Goal: Task Accomplishment & Management: Complete application form

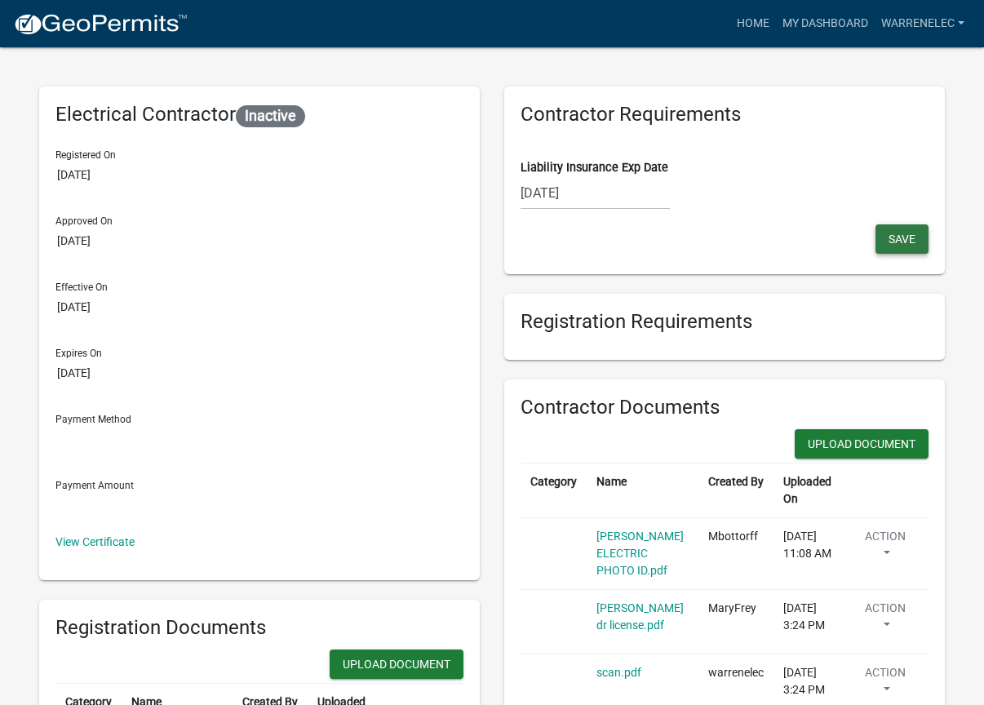
click at [896, 234] on span "Save" at bounding box center [902, 239] width 27 height 13
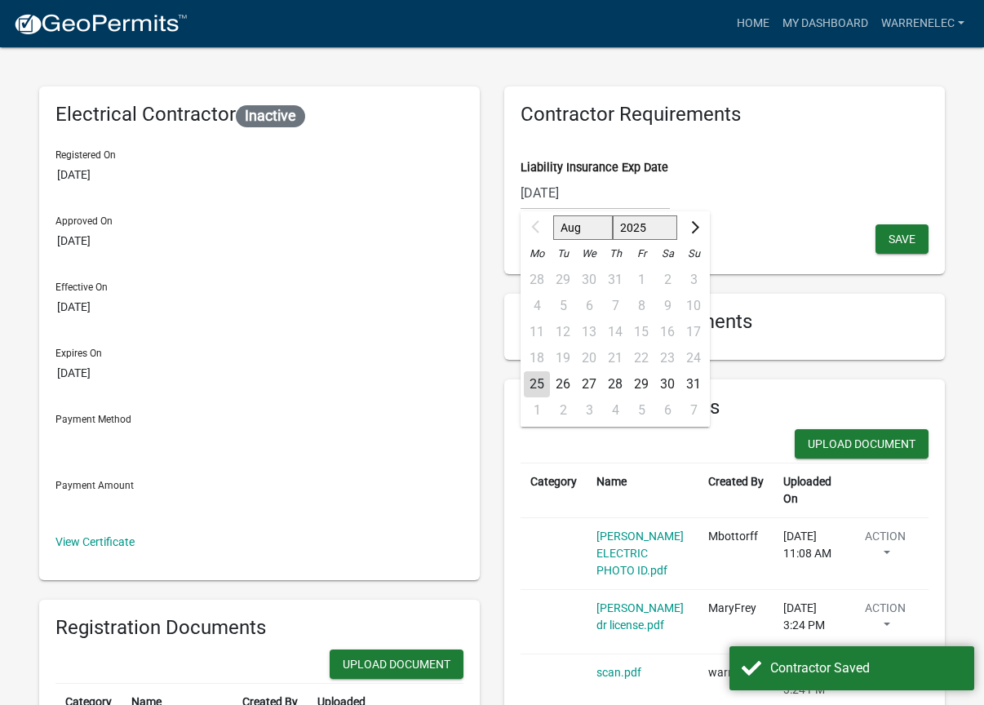
click at [601, 185] on input "[DATE]" at bounding box center [595, 192] width 149 height 33
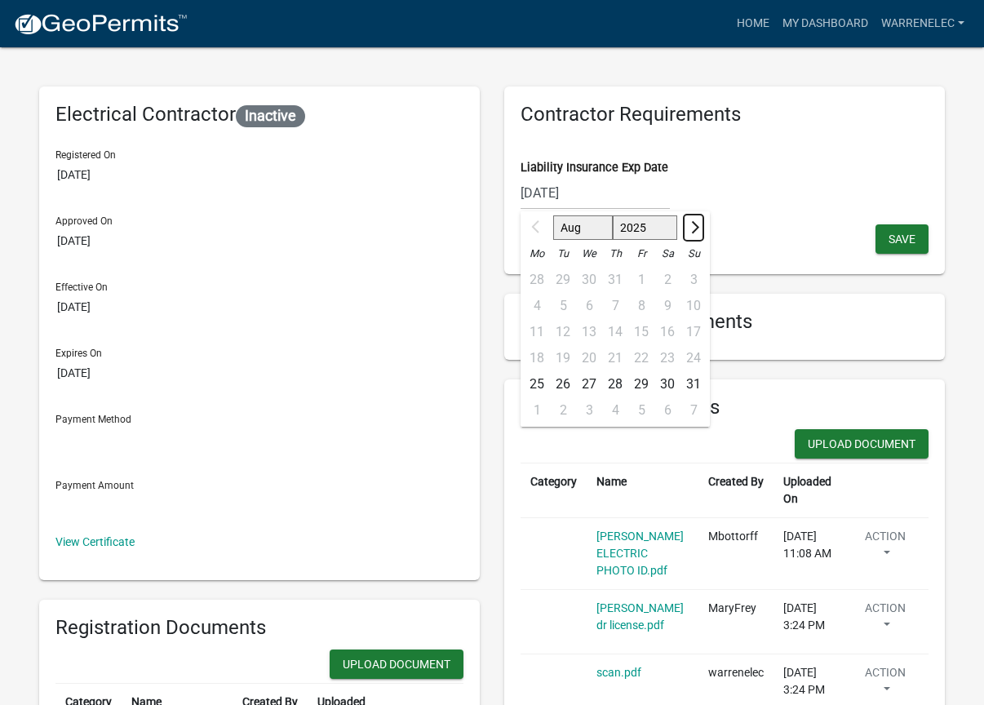
click at [694, 227] on span "Next month" at bounding box center [693, 227] width 12 height 12
click at [694, 228] on span "Next month" at bounding box center [693, 227] width 12 height 12
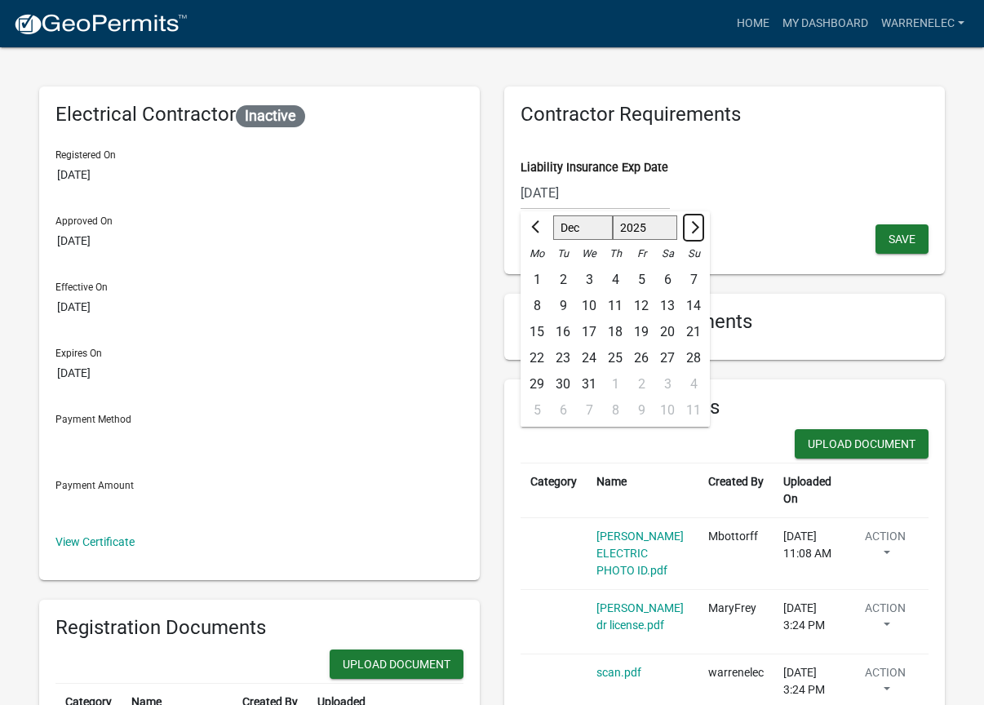
select select "1"
select select "2026"
click at [596, 194] on input "[DATE]" at bounding box center [595, 192] width 149 height 33
type input "[DATE]"
click at [775, 154] on div "Liability Insurance Exp Date [DATE] Jan Feb Mar Apr May Jun [DATE] Aug Sep Oct …" at bounding box center [725, 172] width 408 height 73
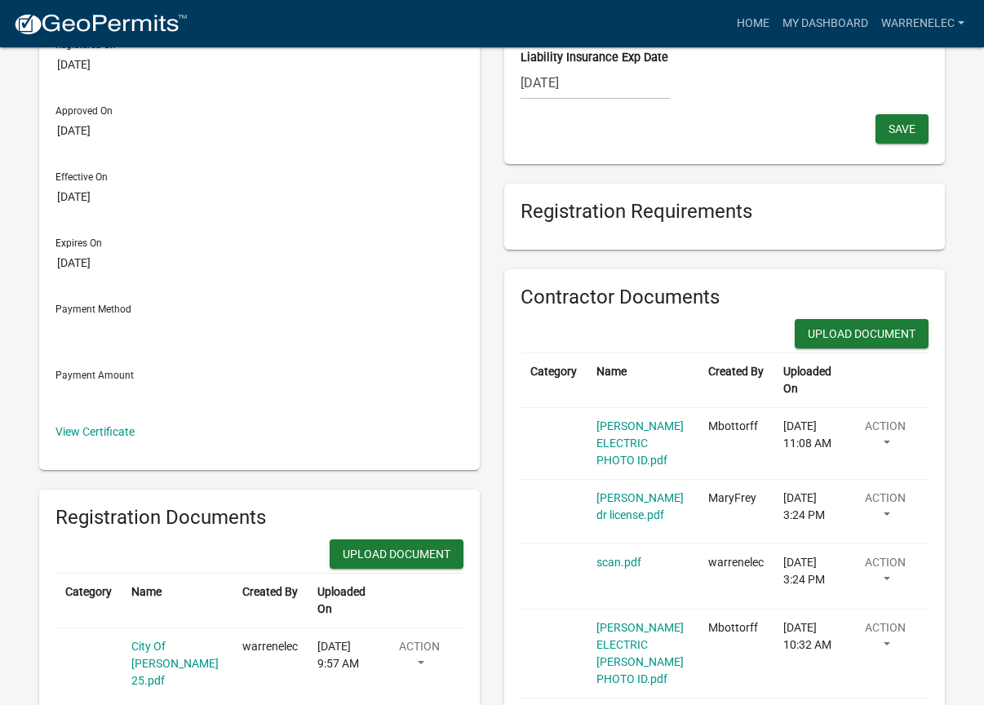
scroll to position [82, 0]
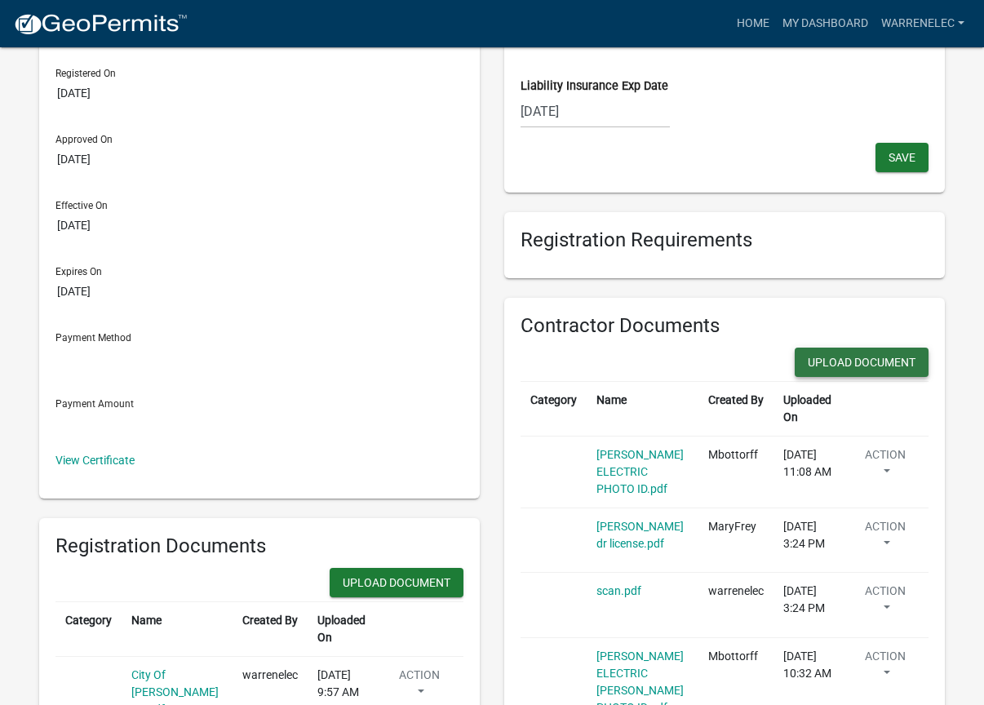
click at [464, 568] on button "Upload Document" at bounding box center [397, 582] width 134 height 29
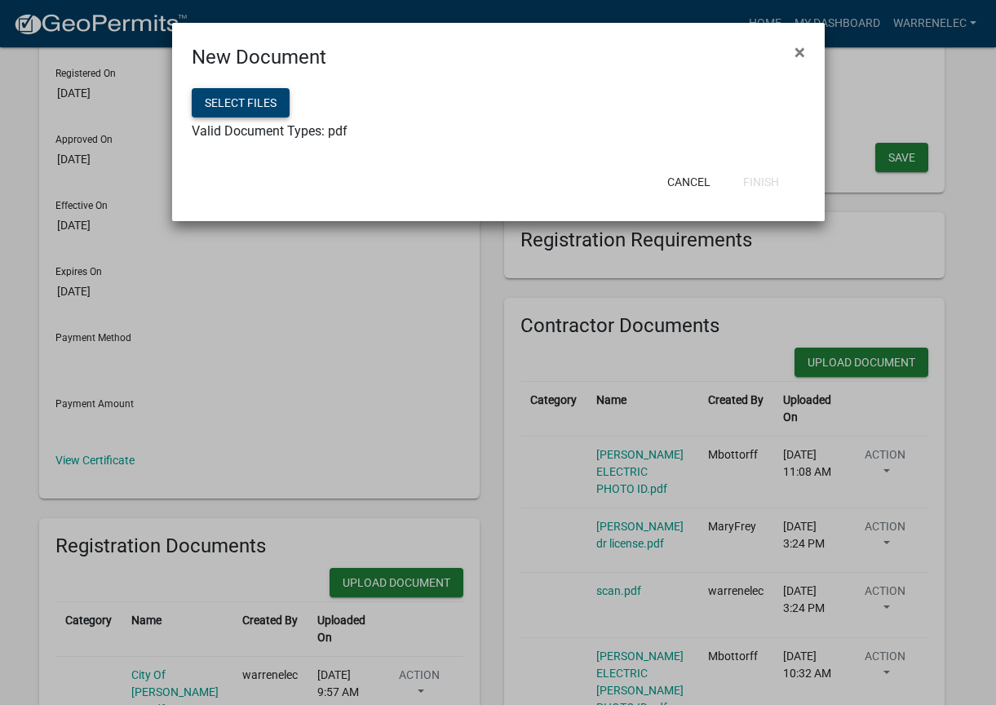
click at [261, 102] on button "Select files" at bounding box center [241, 102] width 98 height 29
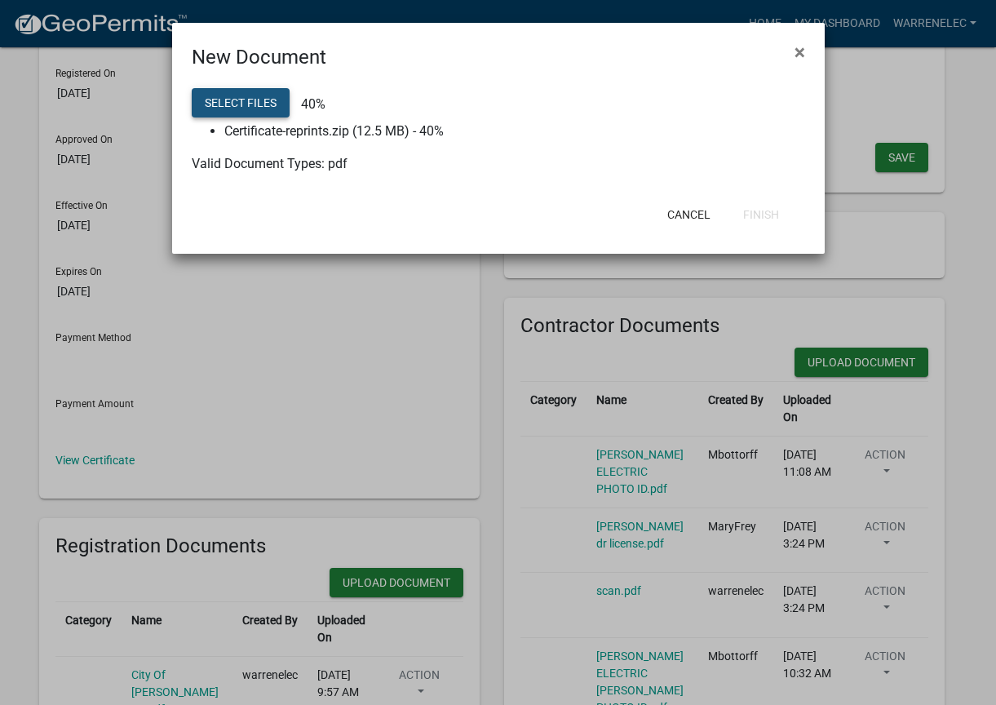
click at [268, 102] on button "Select files" at bounding box center [241, 102] width 98 height 29
click at [695, 206] on div "New Document × Select files 100% Certificate-reprints.zip (12.5 MB) - 100% Vali…" at bounding box center [498, 138] width 653 height 231
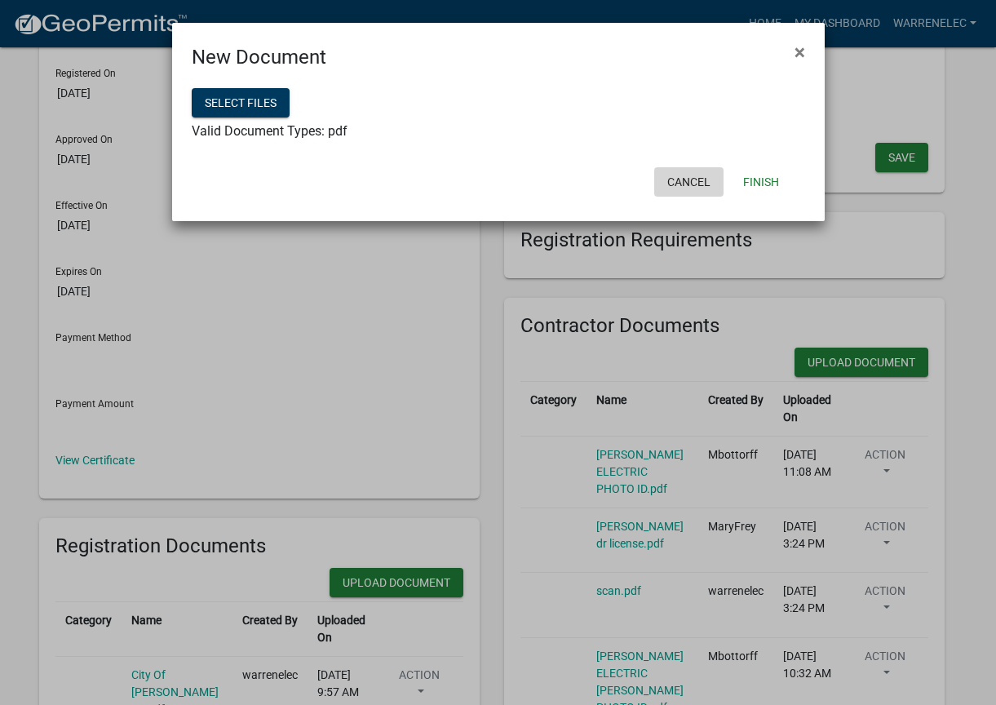
click at [695, 177] on button "Cancel" at bounding box center [688, 181] width 69 height 29
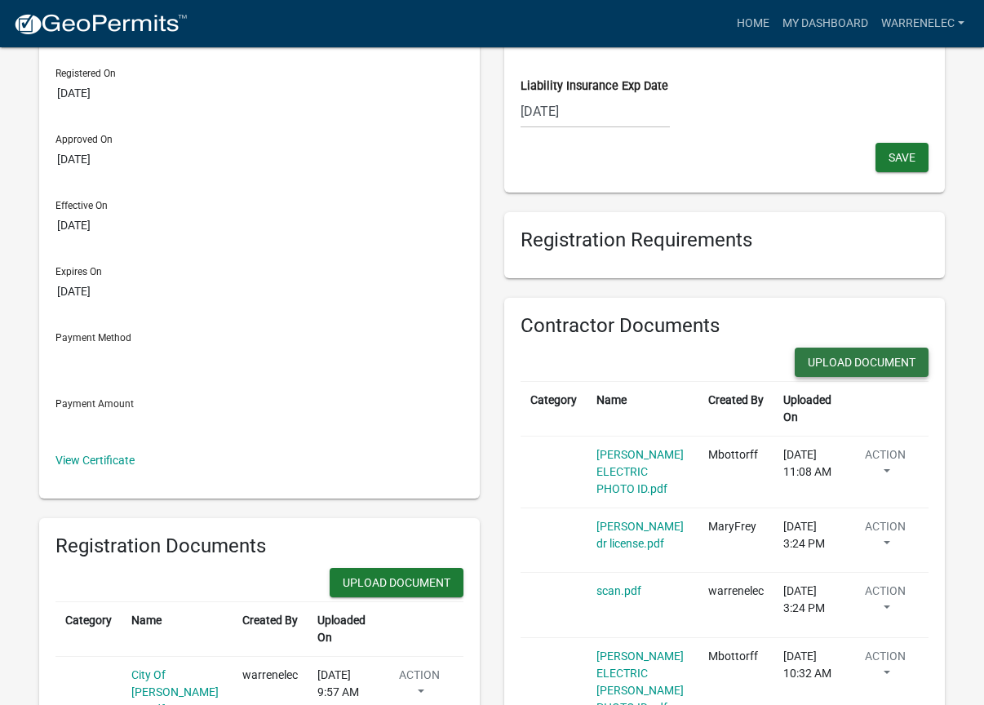
click at [464, 568] on button "Upload Document" at bounding box center [397, 582] width 134 height 29
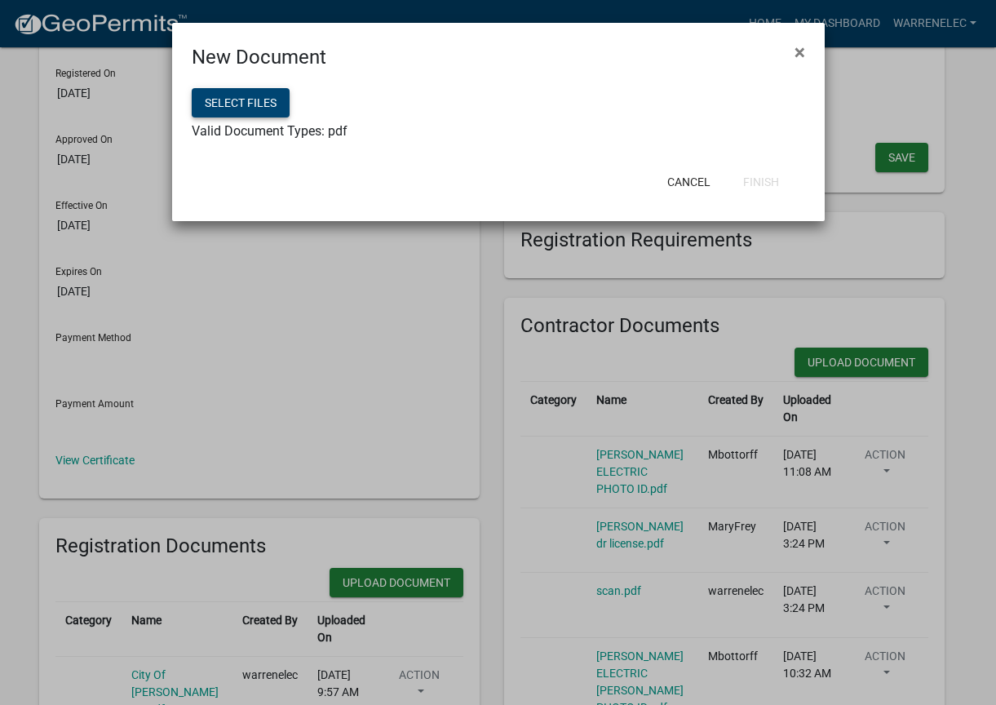
click at [268, 104] on button "Select files" at bounding box center [241, 102] width 98 height 29
click at [799, 49] on span "×" at bounding box center [800, 52] width 11 height 23
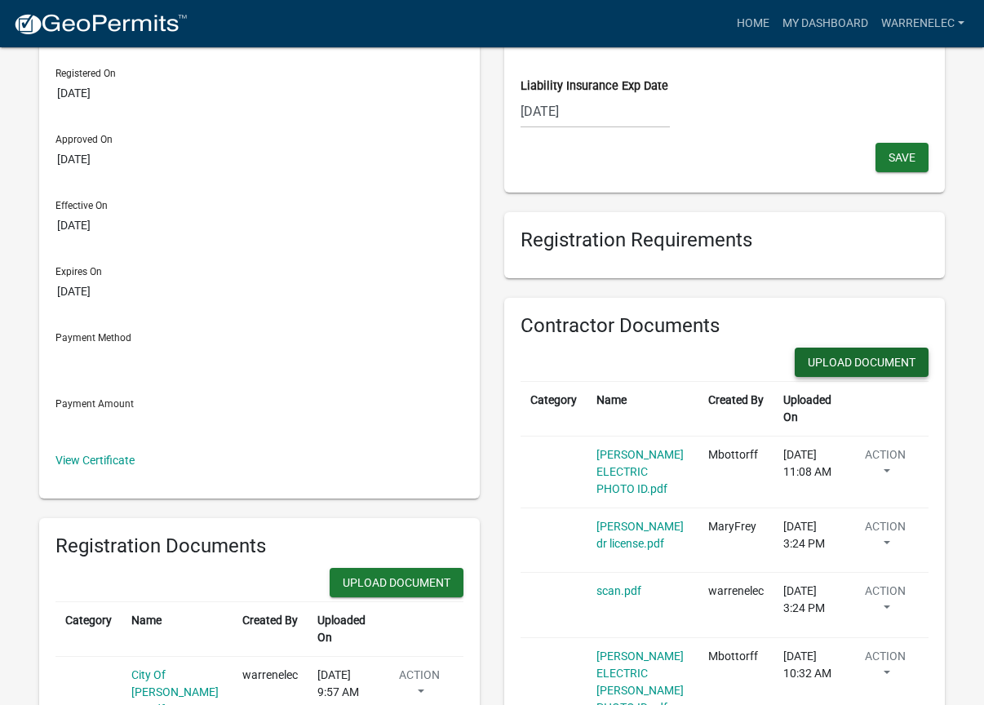
click at [464, 568] on button "Upload Document" at bounding box center [397, 582] width 134 height 29
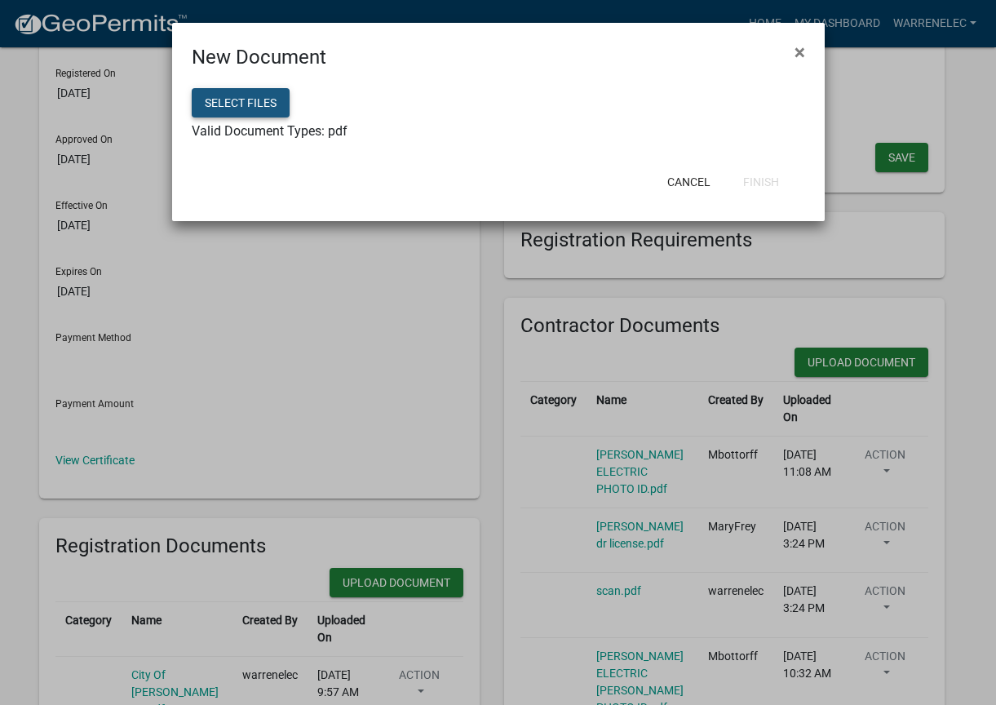
click at [257, 95] on button "Select files" at bounding box center [241, 102] width 98 height 29
click at [769, 181] on button "Finish" at bounding box center [761, 181] width 62 height 29
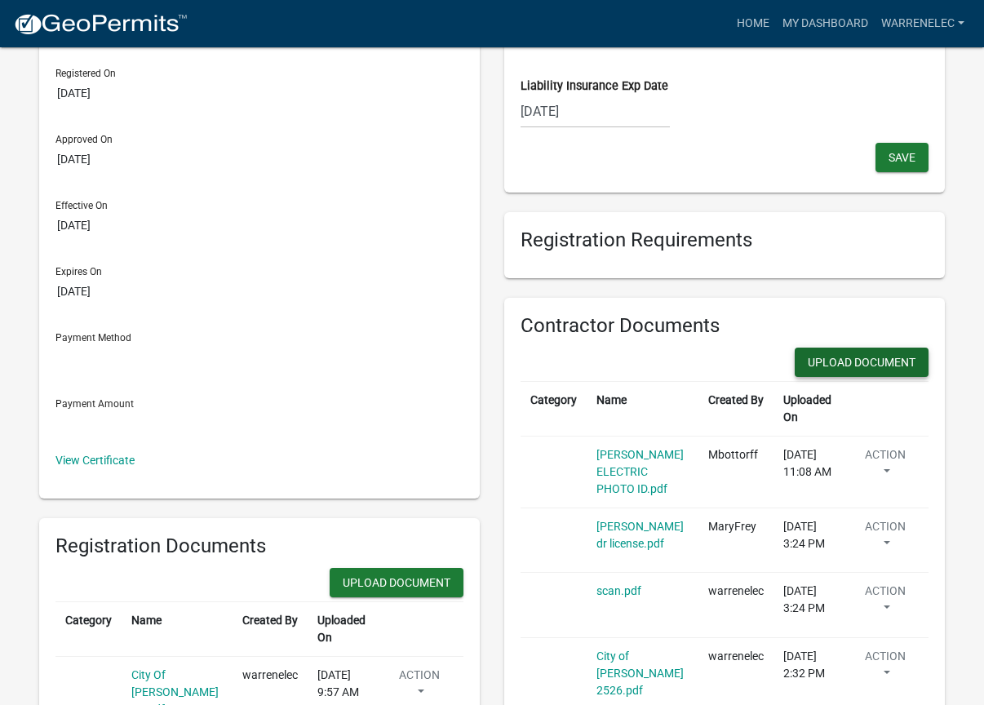
scroll to position [163, 0]
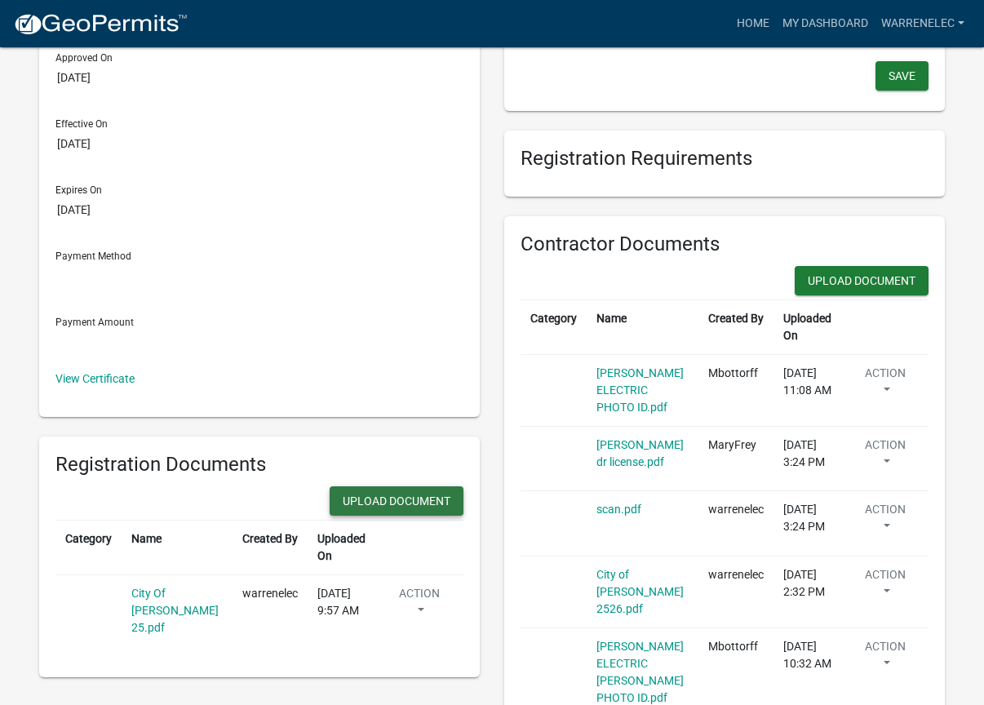
click at [385, 502] on button "Upload Document" at bounding box center [397, 500] width 134 height 29
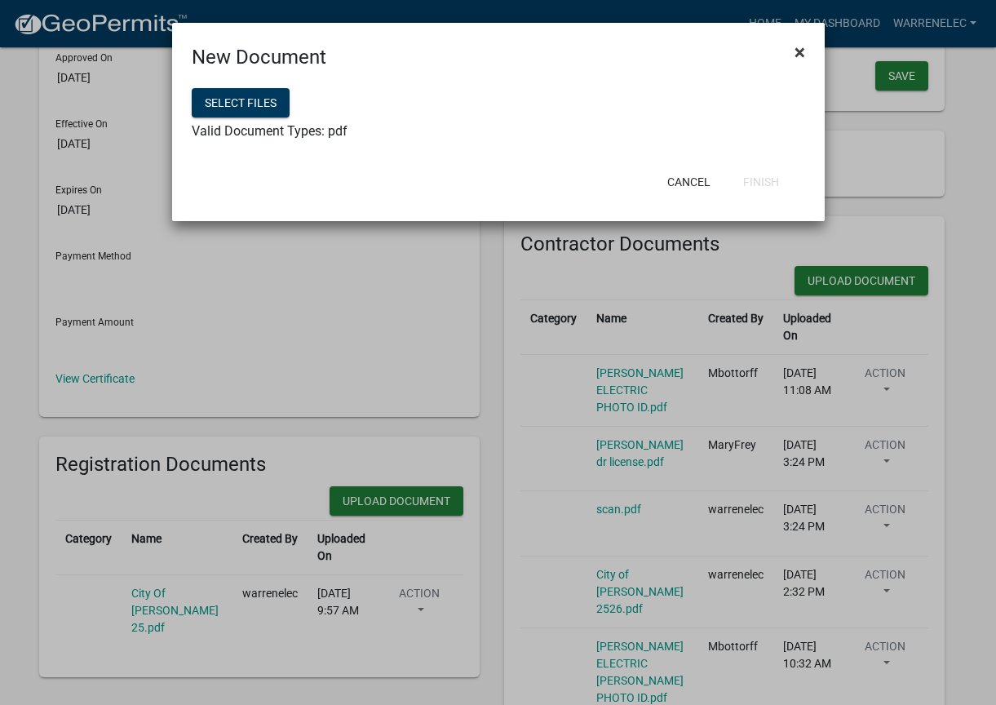
click at [797, 52] on span "×" at bounding box center [800, 52] width 11 height 23
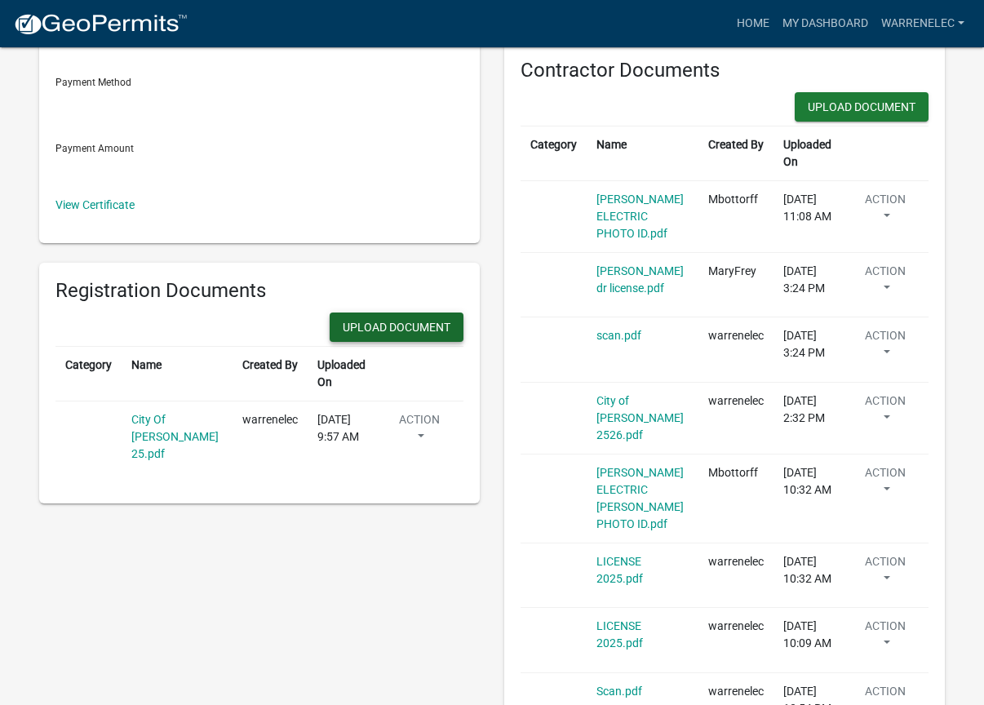
scroll to position [326, 0]
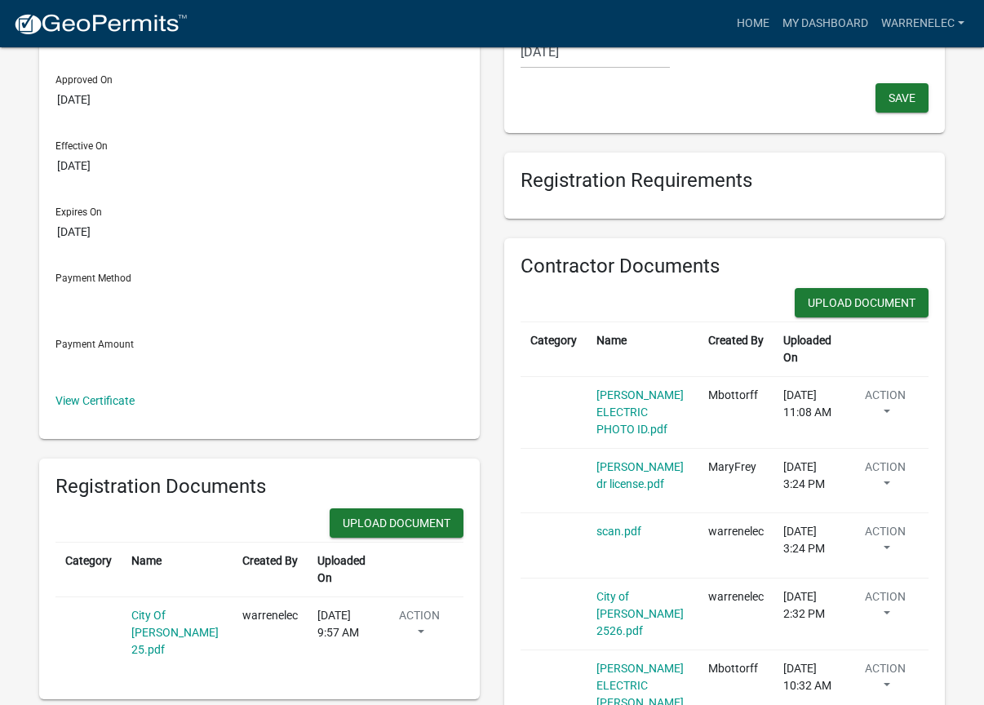
scroll to position [163, 0]
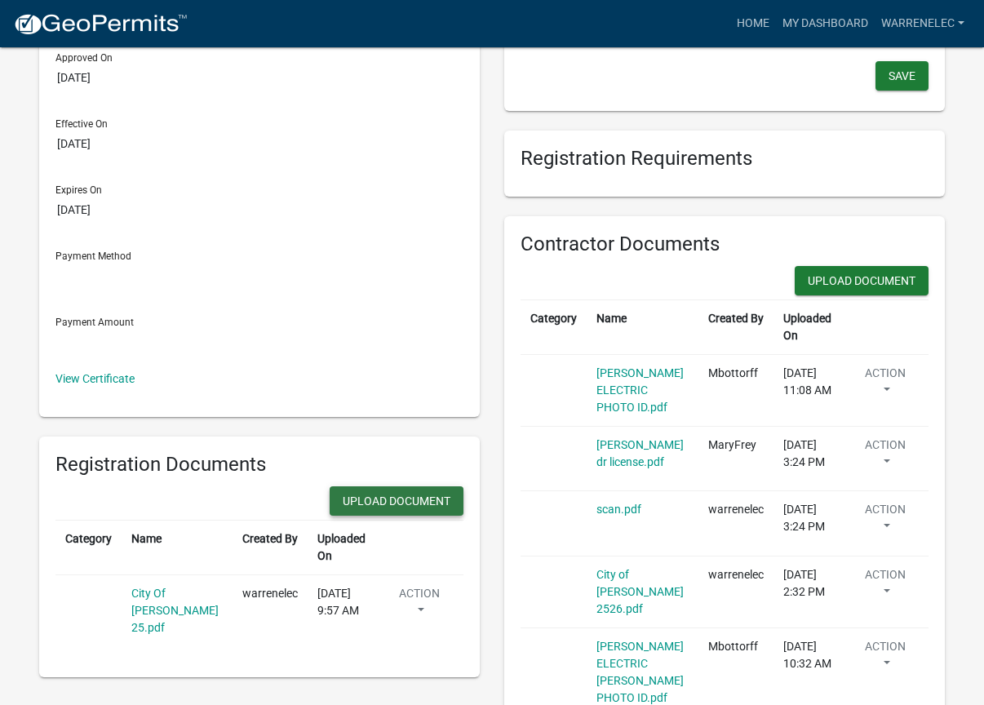
click at [380, 499] on button "Upload Document" at bounding box center [397, 500] width 134 height 29
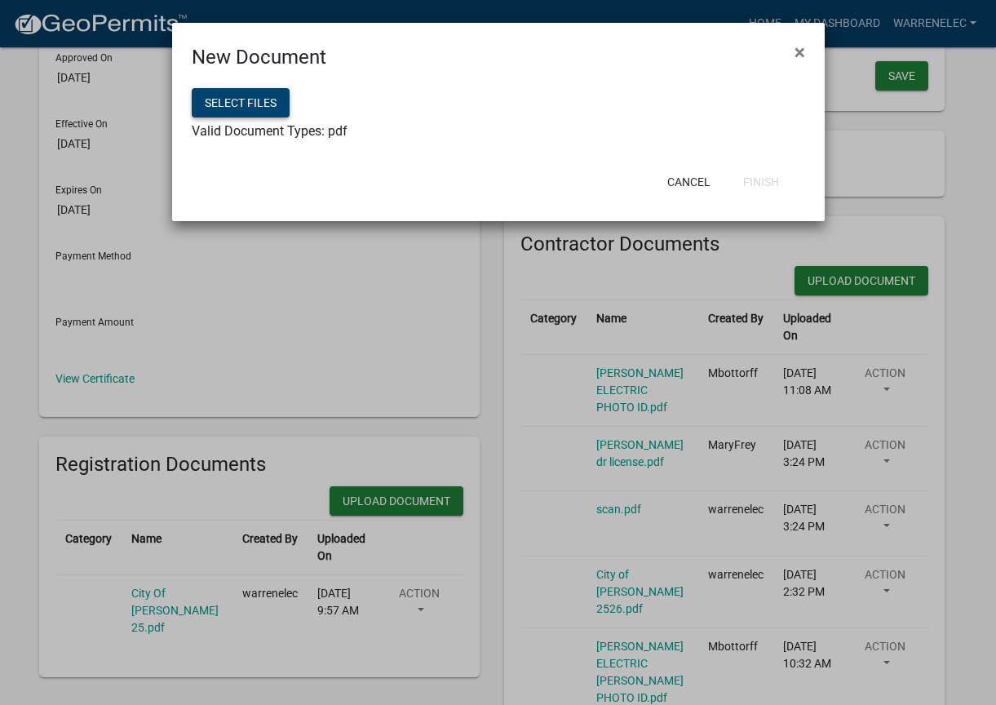
click at [260, 100] on button "Select files" at bounding box center [241, 102] width 98 height 29
click at [774, 176] on button "Finish" at bounding box center [761, 181] width 62 height 29
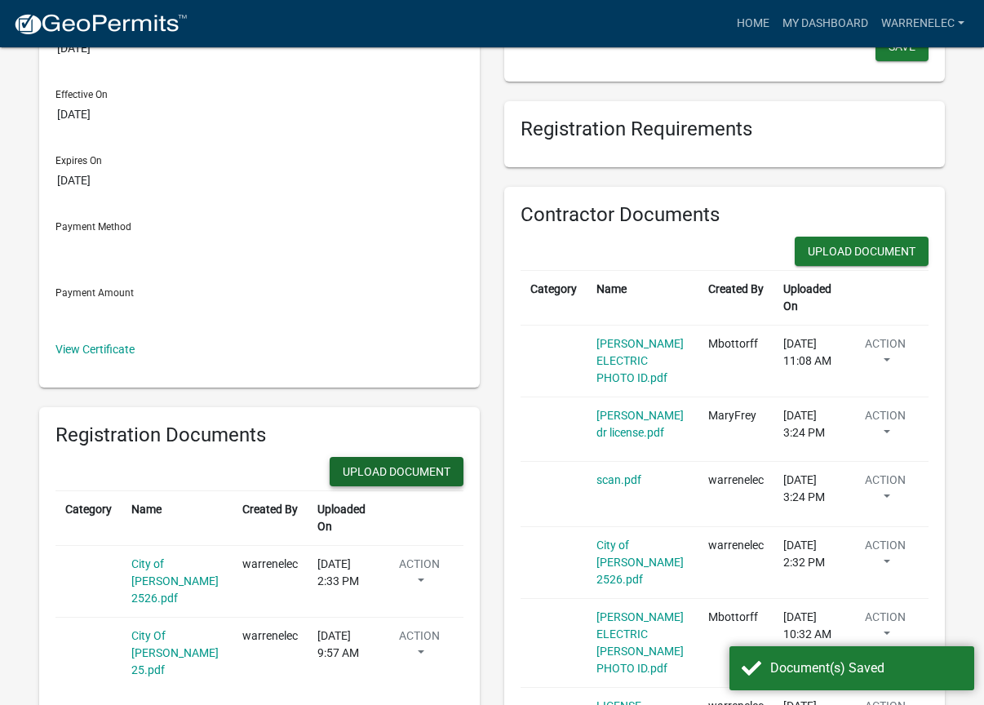
scroll to position [245, 0]
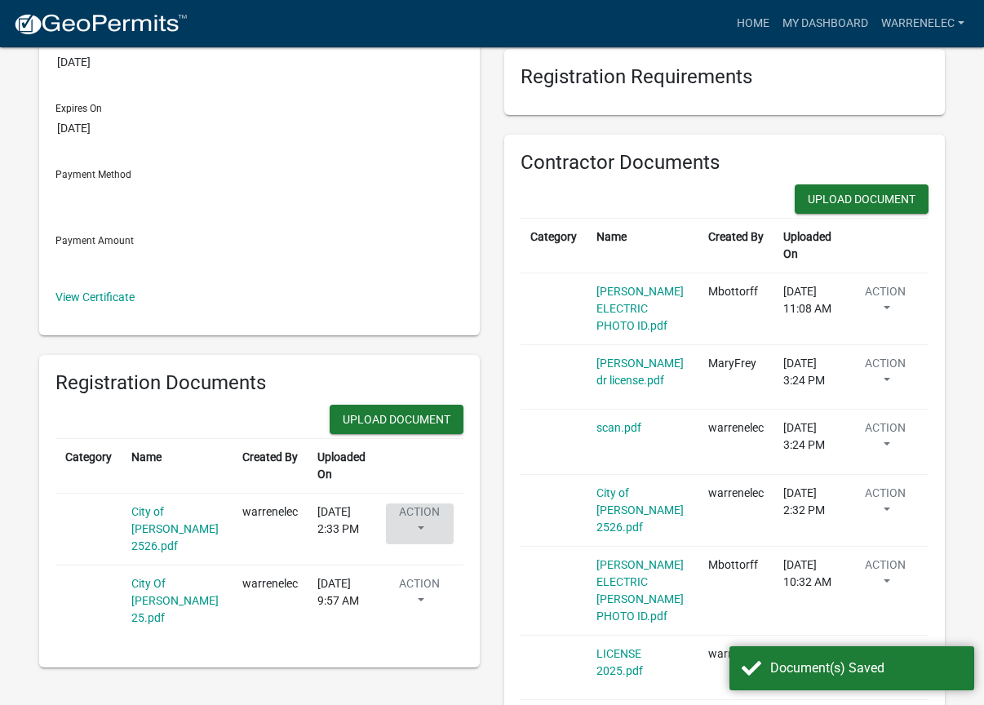
click at [419, 509] on button "Action" at bounding box center [420, 523] width 68 height 41
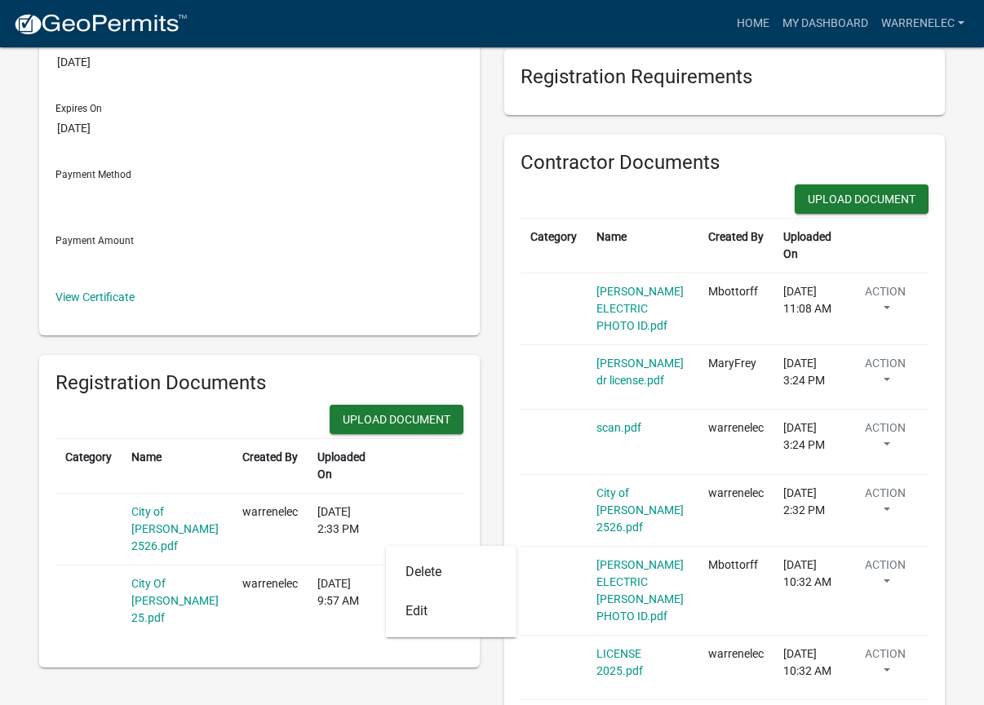
click at [423, 345] on div "Electrical Contractor Inactive Registered On 12/5/2024 Approved On 12/7/2024 Ef…" at bounding box center [259, 351] width 465 height 1018
